Goal: Navigation & Orientation: Find specific page/section

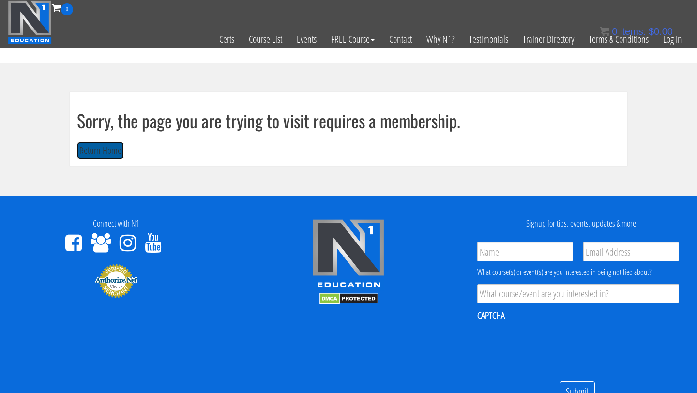
click at [97, 153] on button "Return Home" at bounding box center [100, 151] width 47 height 18
click at [670, 34] on bdi "$ 0.00" at bounding box center [661, 31] width 24 height 11
click at [676, 43] on link "Log In" at bounding box center [672, 38] width 33 height 47
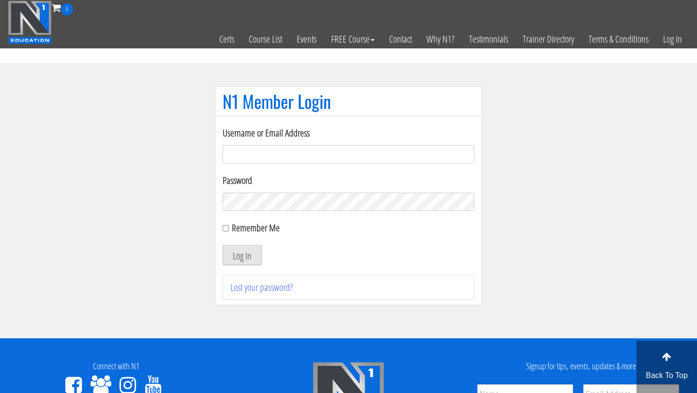
type input "spirehealthclub@gmail.com"
click at [250, 251] on button "Log In" at bounding box center [242, 255] width 39 height 20
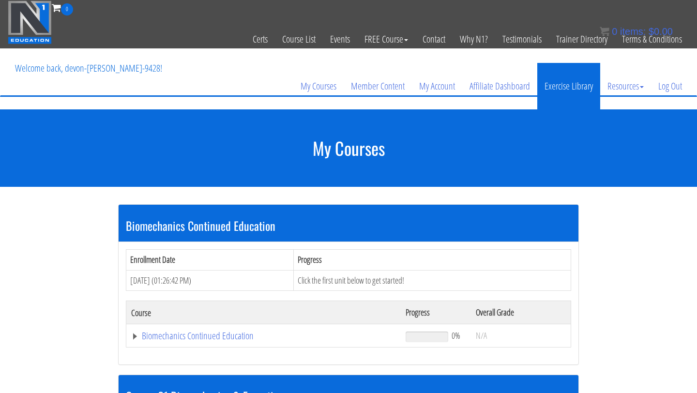
click at [542, 99] on link "Exercise Library" at bounding box center [569, 86] width 63 height 46
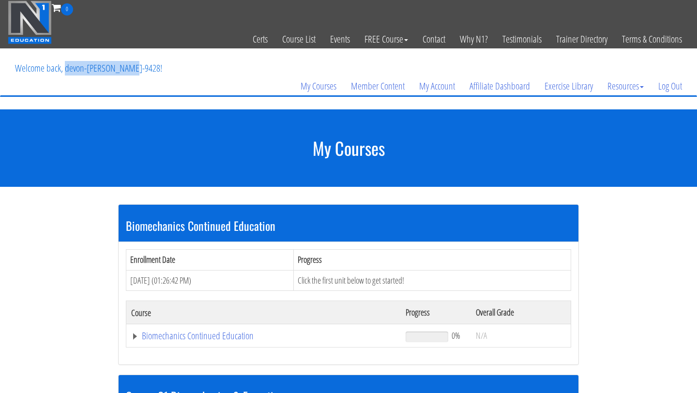
drag, startPoint x: 65, startPoint y: 70, endPoint x: 128, endPoint y: 68, distance: 63.0
click at [128, 68] on p "Welcome back, devon-[PERSON_NAME]-9428!" at bounding box center [89, 68] width 162 height 39
copy p "devon-[PERSON_NAME]-9428!"
